Goal: Find specific page/section: Find specific page/section

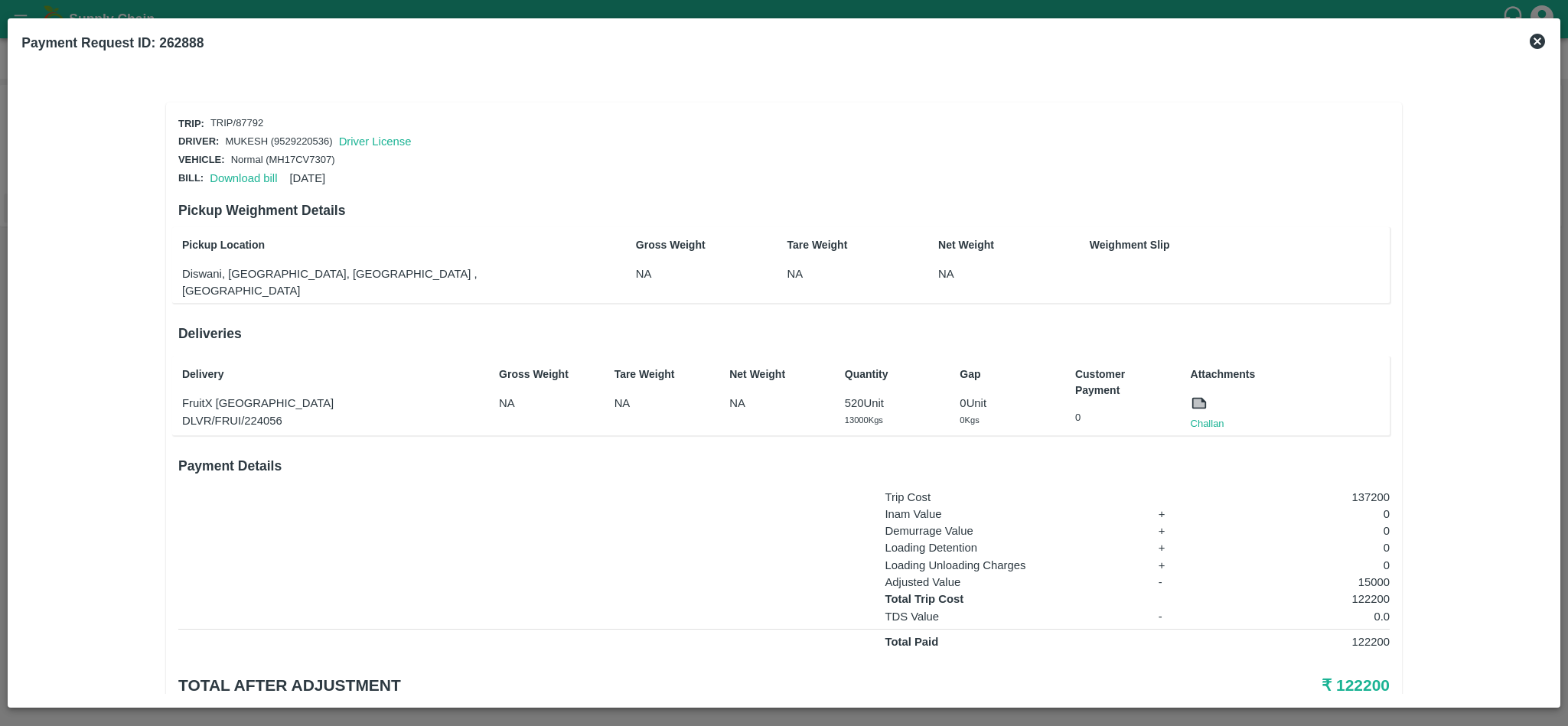
scroll to position [37, 0]
click at [1201, 416] on link "Challan" at bounding box center [1207, 424] width 33 height 15
click at [1212, 416] on link "Challan" at bounding box center [1207, 424] width 33 height 15
click at [1216, 416] on link "Challan" at bounding box center [1207, 424] width 33 height 15
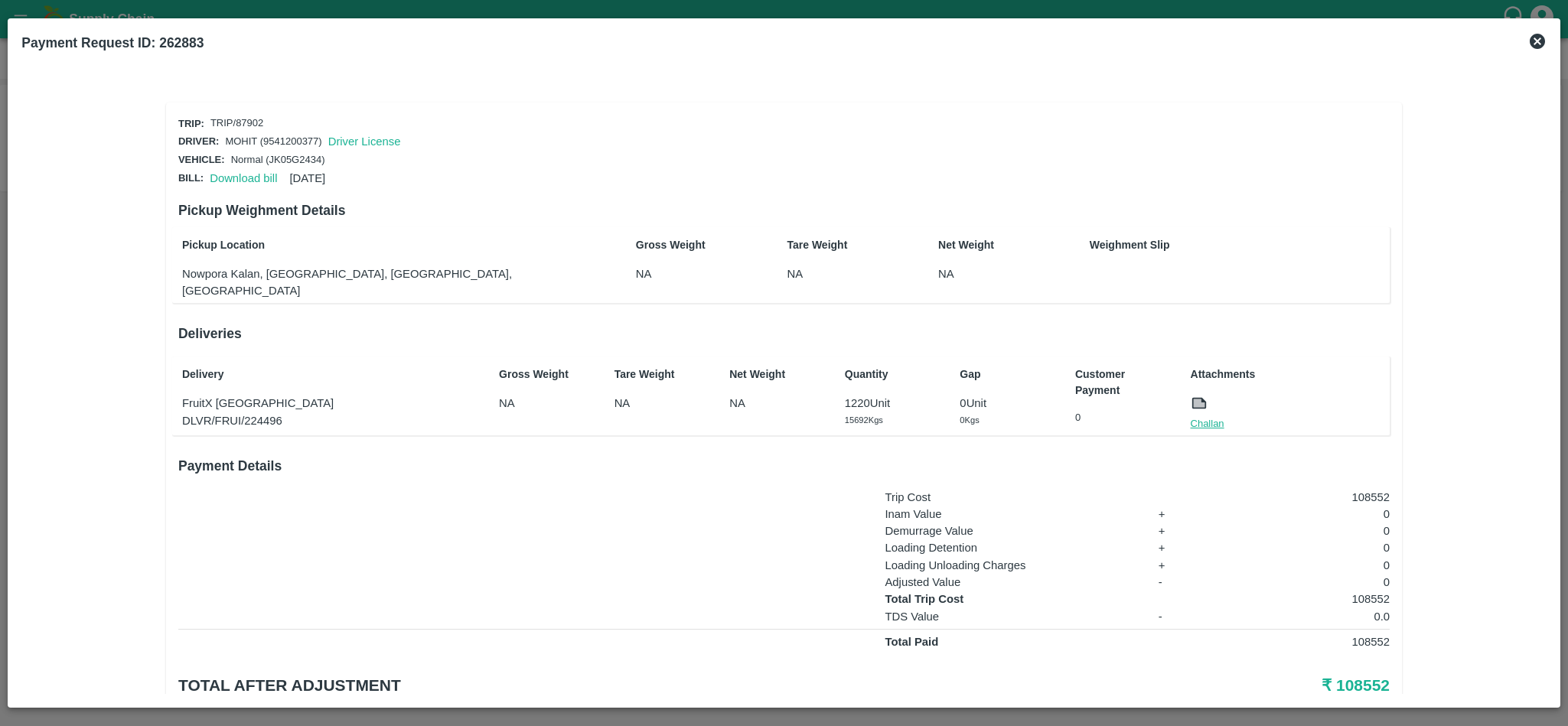
click at [1217, 416] on link "Challan" at bounding box center [1207, 424] width 33 height 15
click at [1211, 416] on link "Challan" at bounding box center [1207, 424] width 33 height 15
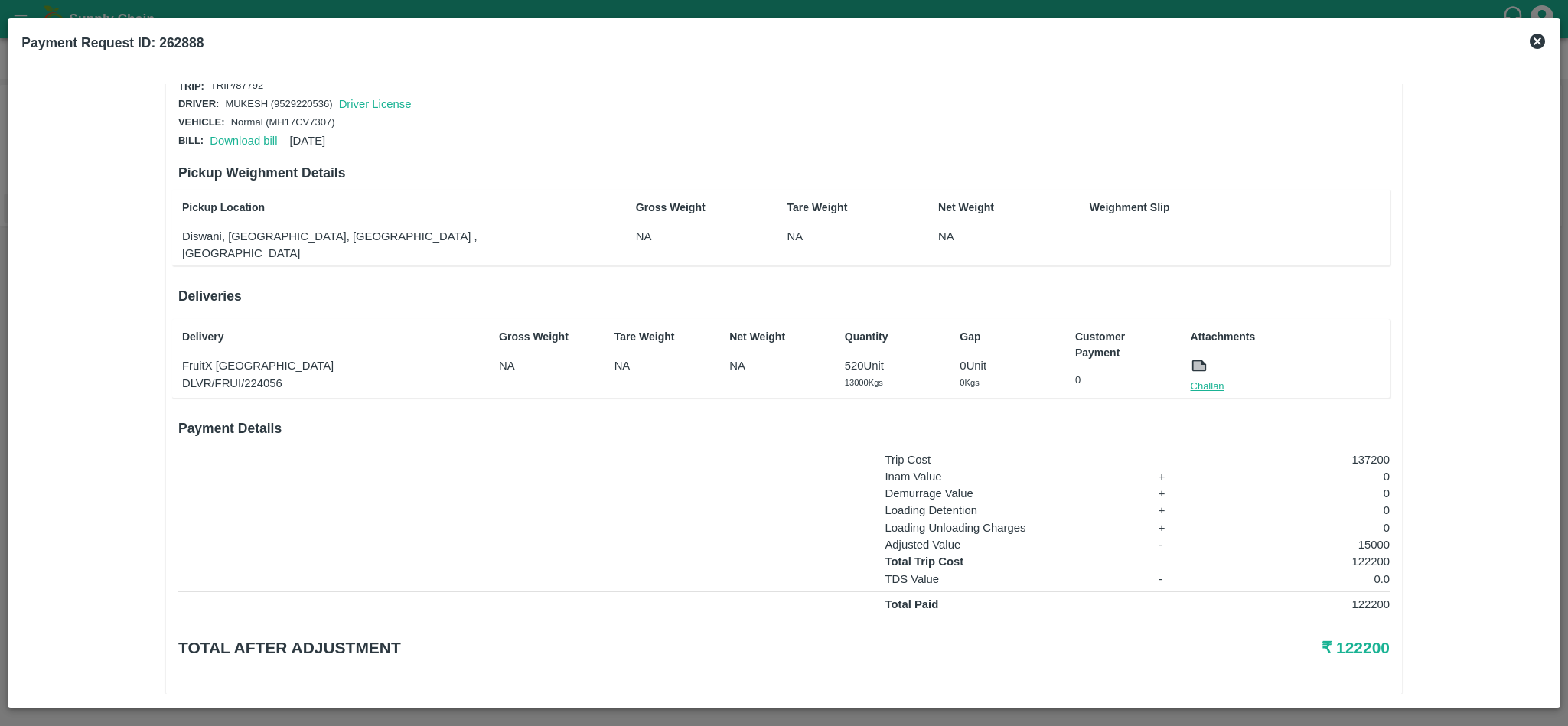
click at [1202, 378] on link "Challan" at bounding box center [1207, 386] width 33 height 15
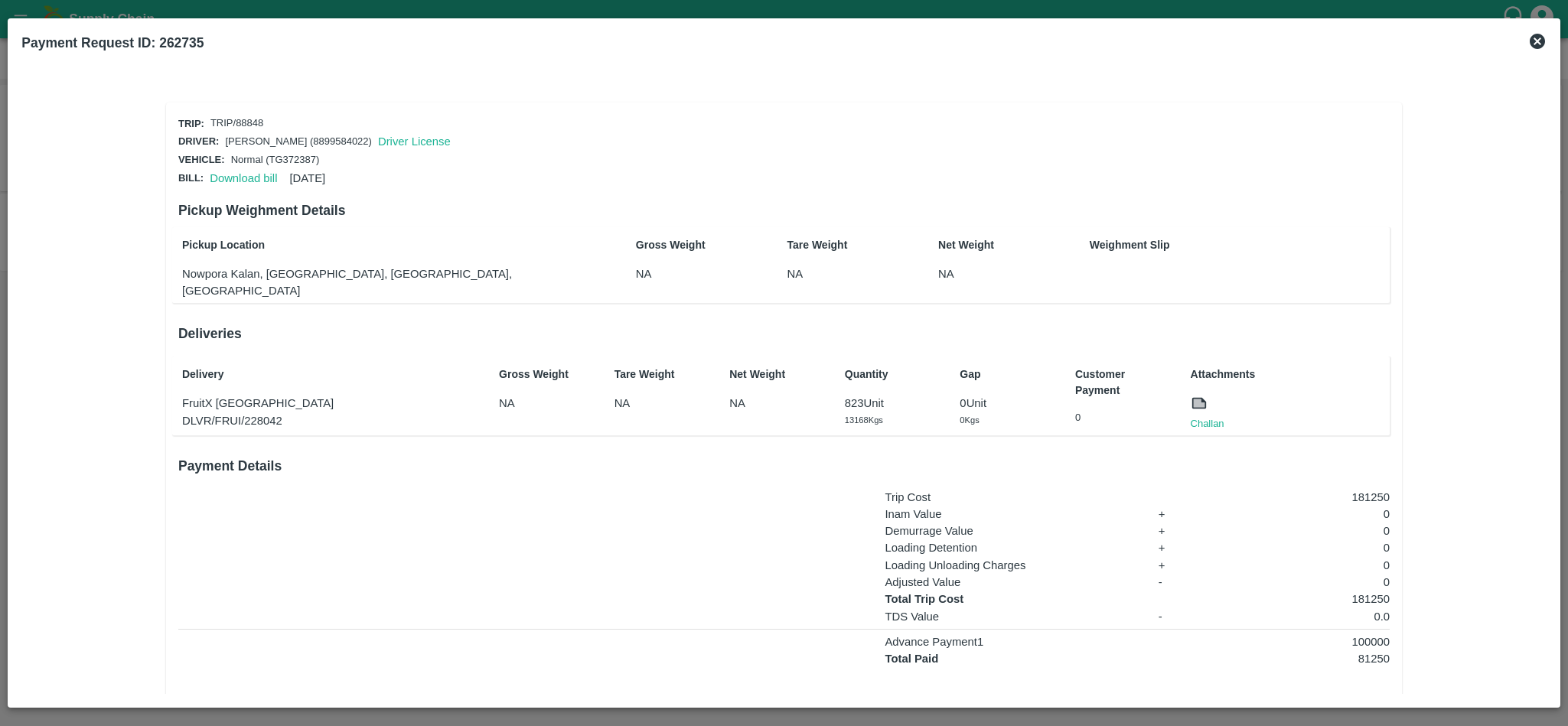
scroll to position [54, 0]
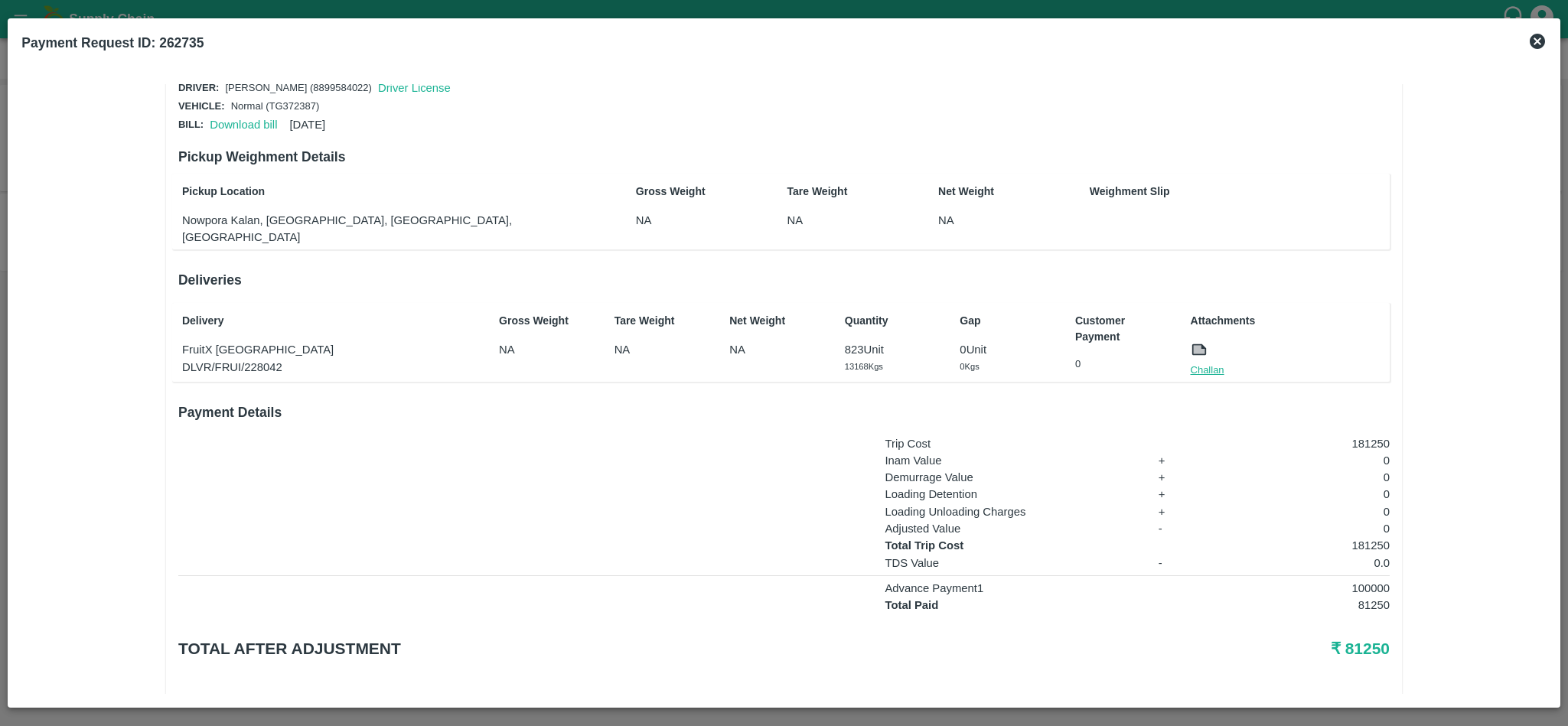
click at [1210, 363] on link "Challan" at bounding box center [1207, 370] width 33 height 15
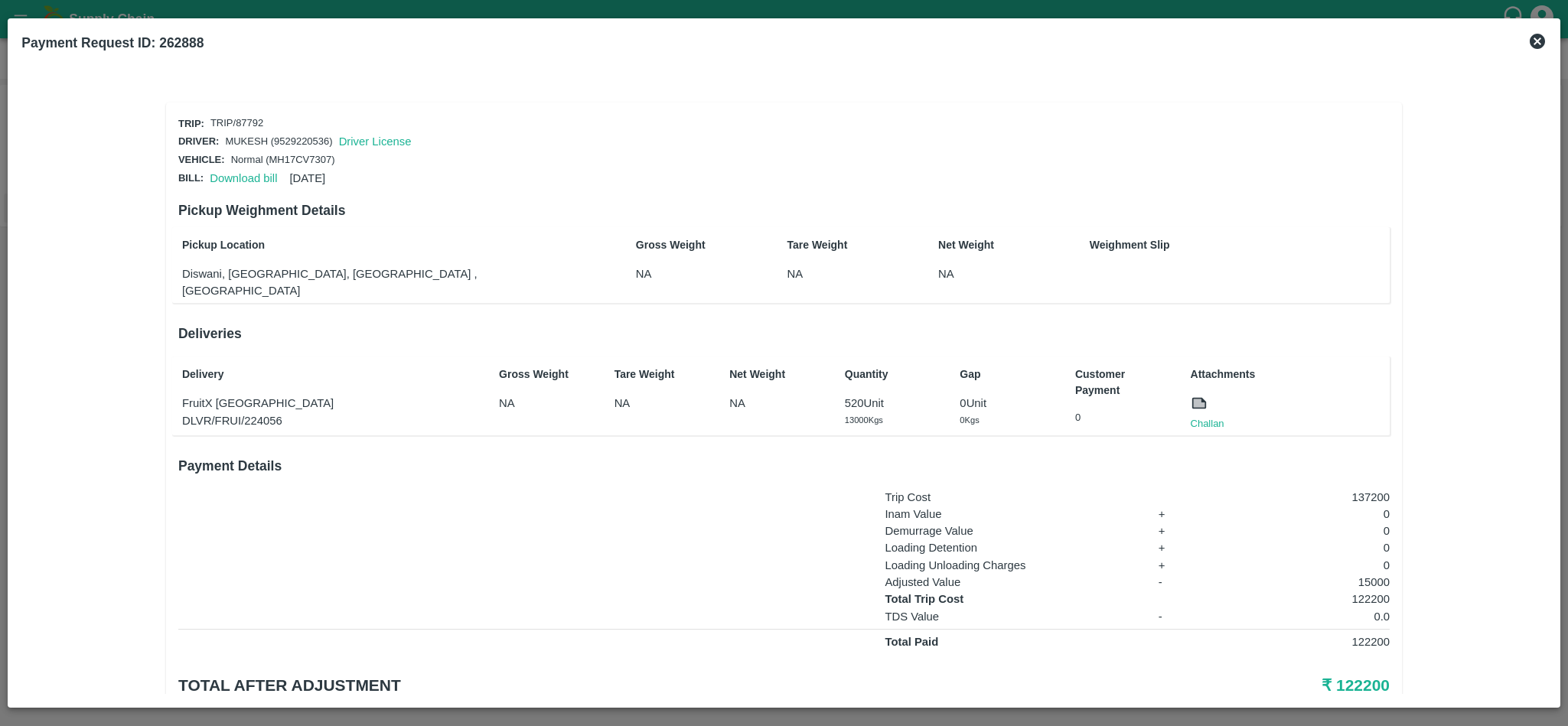
scroll to position [37, 0]
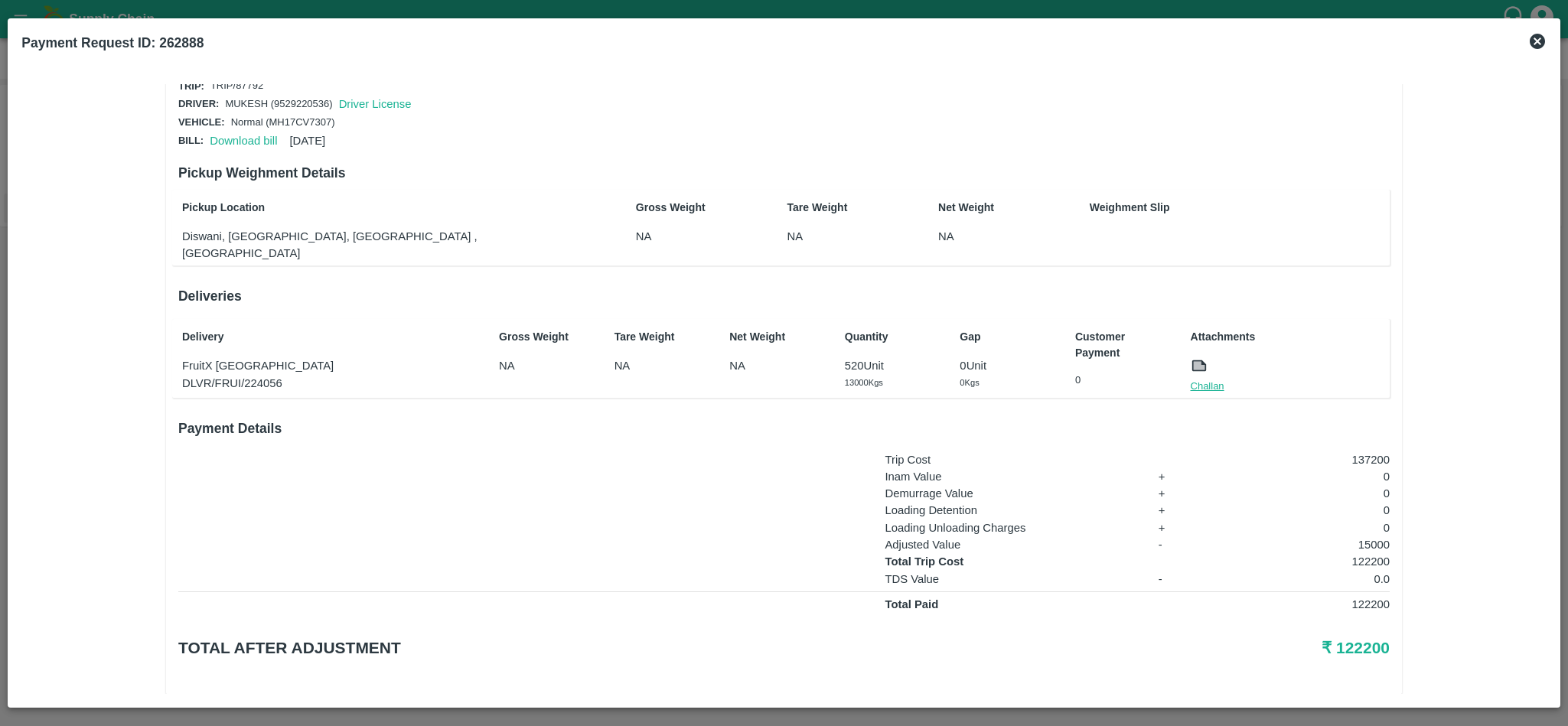
click at [1208, 378] on link "Challan" at bounding box center [1207, 386] width 33 height 15
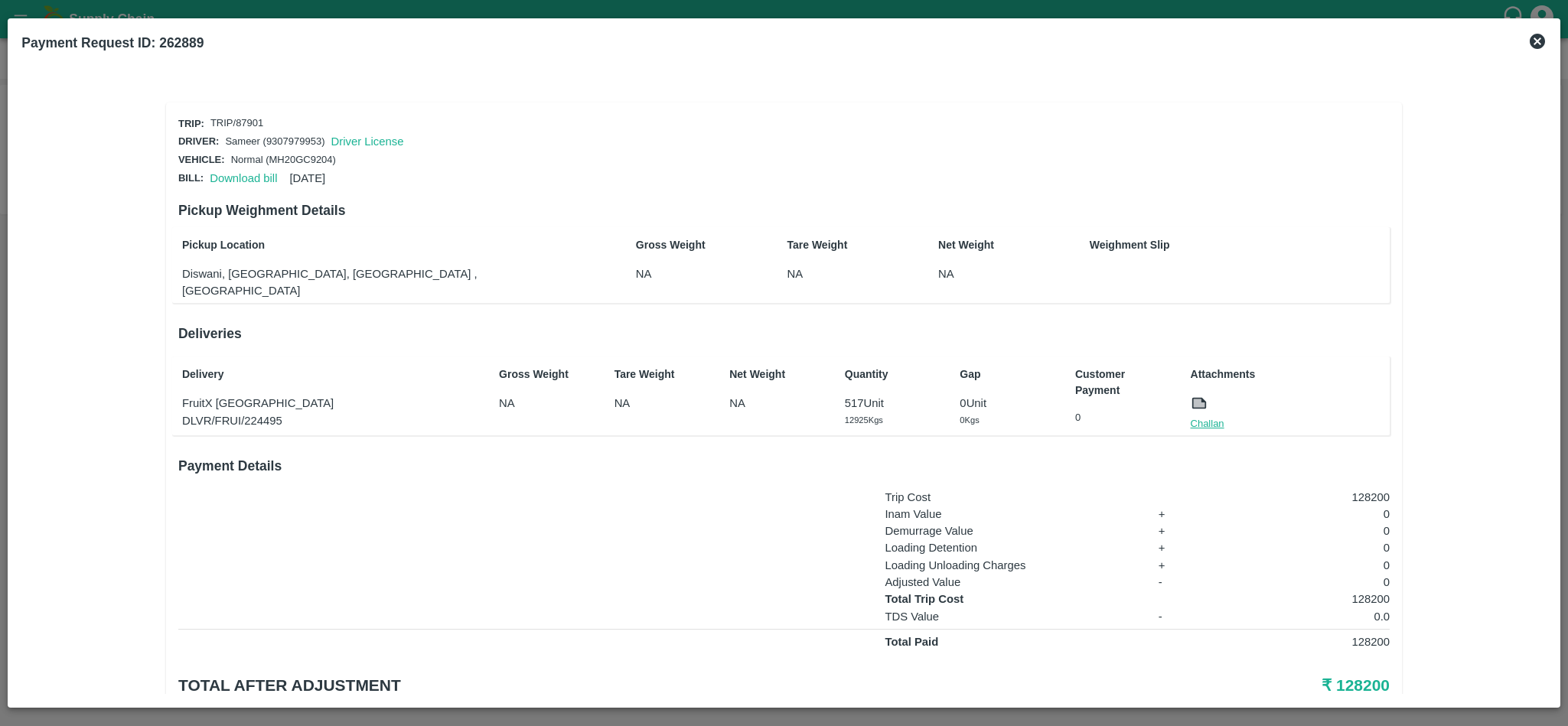
click at [1201, 416] on link "Challan" at bounding box center [1207, 424] width 33 height 15
click at [1213, 416] on link "Challan" at bounding box center [1207, 424] width 33 height 15
click at [1195, 416] on link "Challan" at bounding box center [1207, 424] width 33 height 15
